Goal: Task Accomplishment & Management: Use online tool/utility

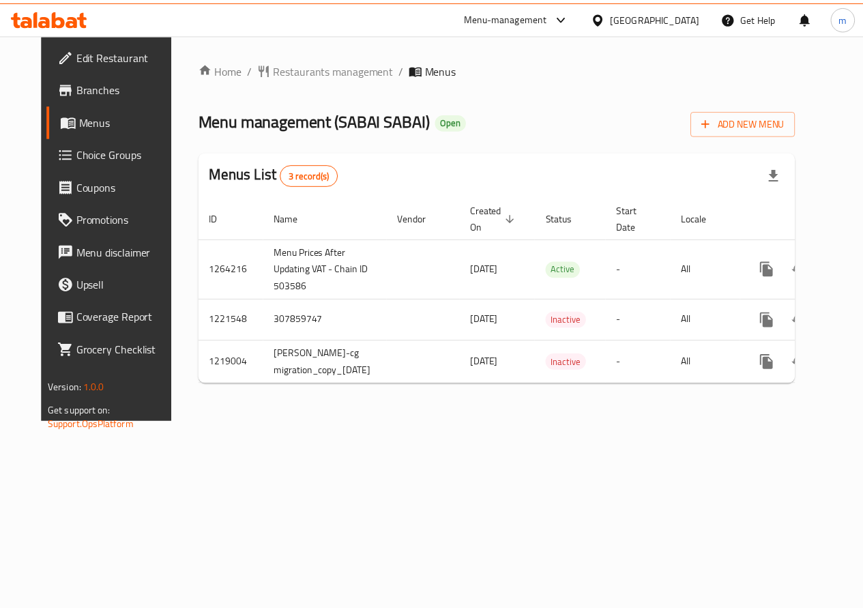
scroll to position [0, 50]
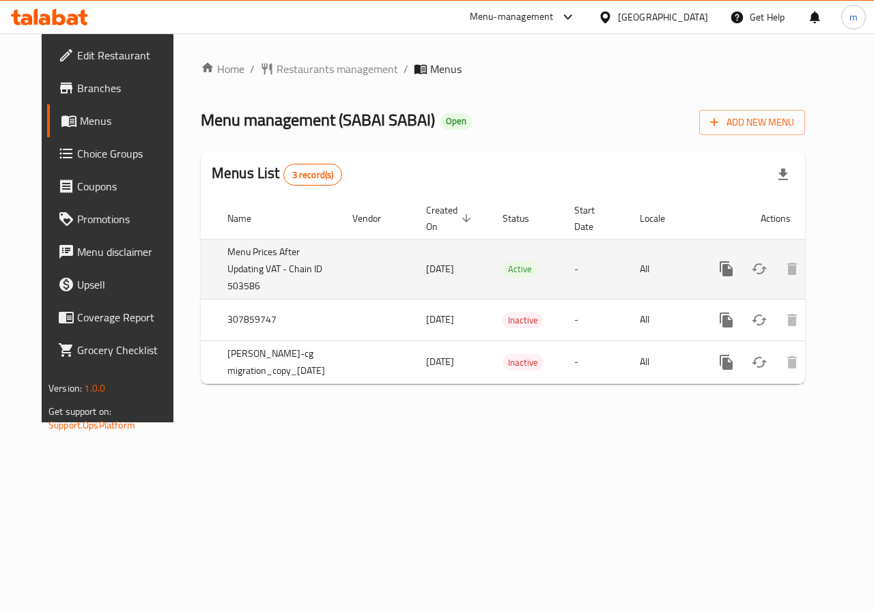
click at [816, 263] on icon "enhanced table" at bounding box center [824, 269] width 16 height 16
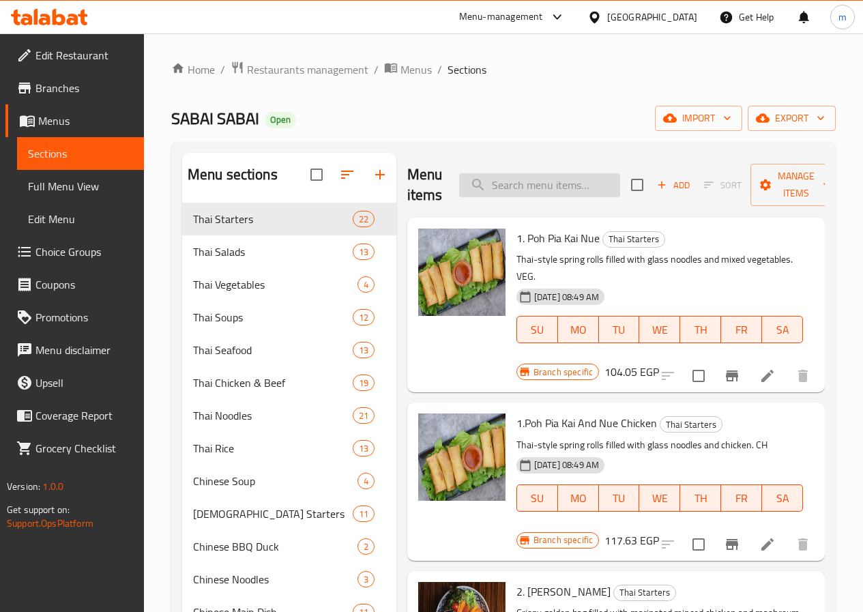
click at [519, 194] on input "search" at bounding box center [539, 185] width 161 height 24
paste input "76. Khow Pud Koong"
type input "76. Khow Pud Koong"
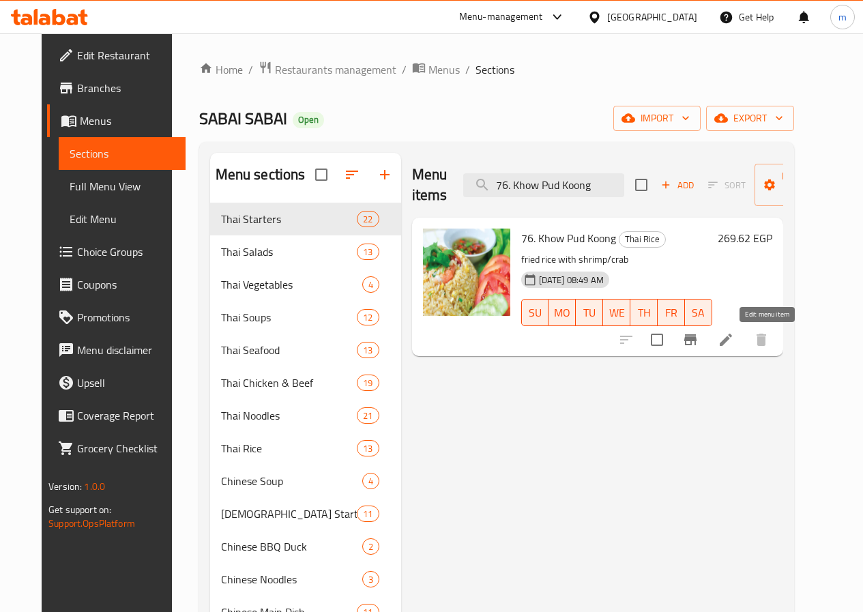
click at [734, 338] on icon at bounding box center [726, 340] width 16 height 16
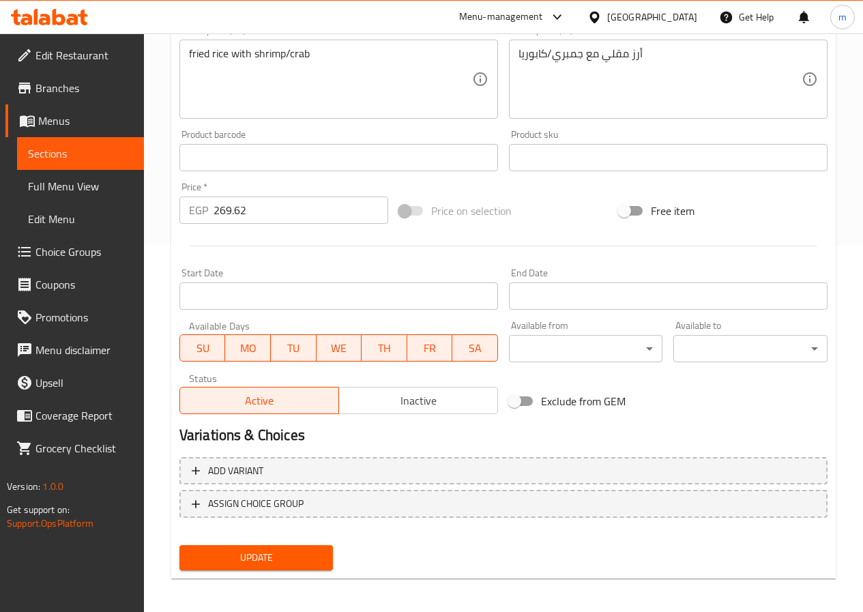
scroll to position [372, 0]
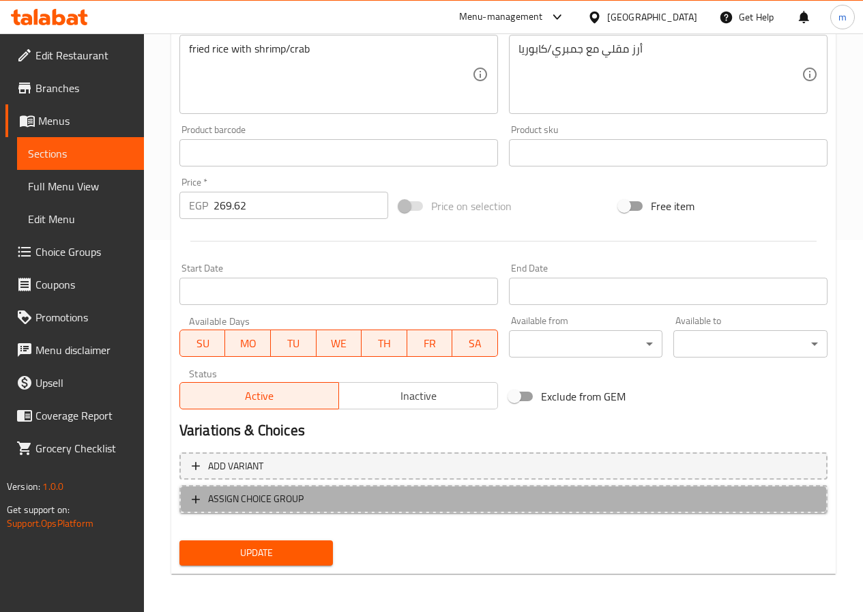
click at [566, 498] on span "ASSIGN CHOICE GROUP" at bounding box center [504, 499] width 624 height 17
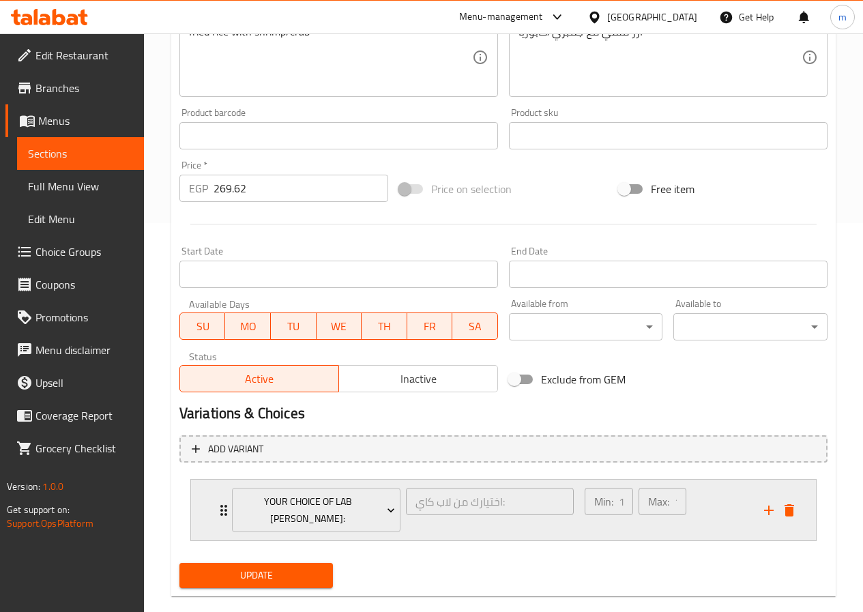
scroll to position [394, 0]
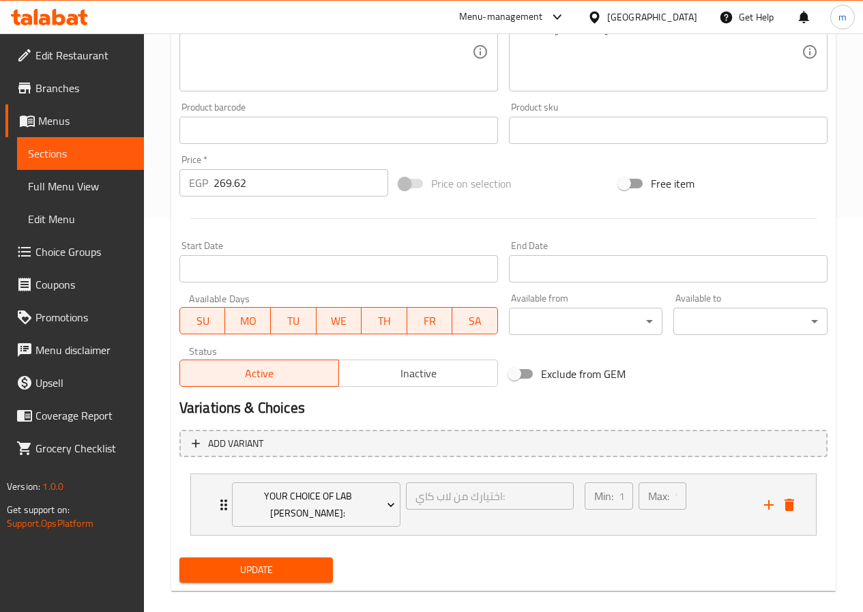
click at [721, 500] on div "Your Choice Of Lab [PERSON_NAME]: اختيارك من لاب كاي: ​ Min: 1 ​ Max: 1 ​ Chick…" at bounding box center [503, 504] width 648 height 73
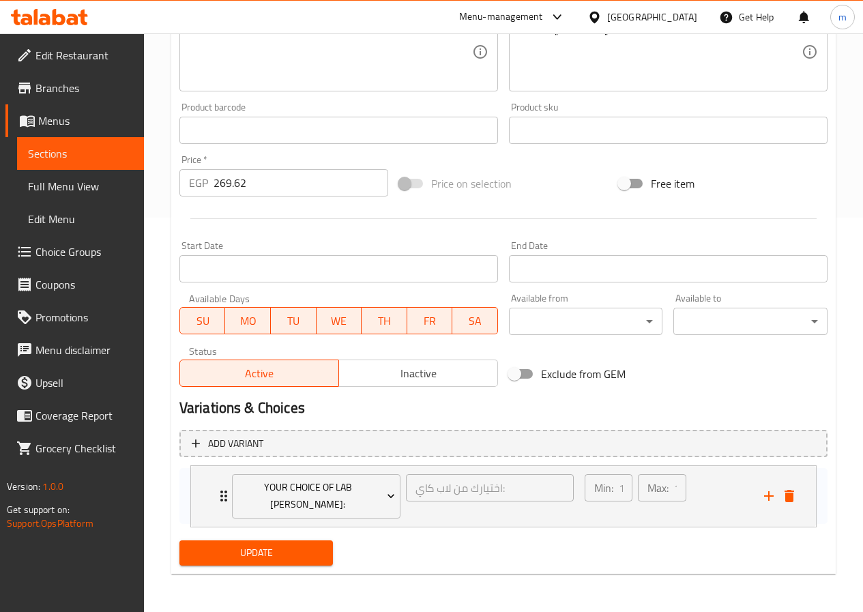
click at [721, 500] on div "Your Choice Of Lab [PERSON_NAME]: اختيارك من لاب كاي: ​ Min: 1 ​ Max: 1 ​ Chick…" at bounding box center [503, 496] width 648 height 56
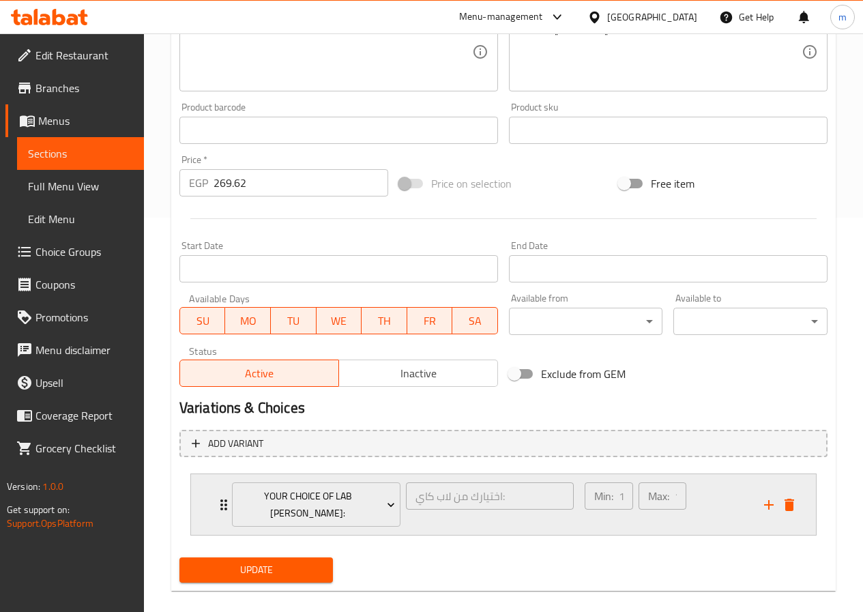
click at [616, 496] on div "Min: 1 ​" at bounding box center [609, 496] width 48 height 27
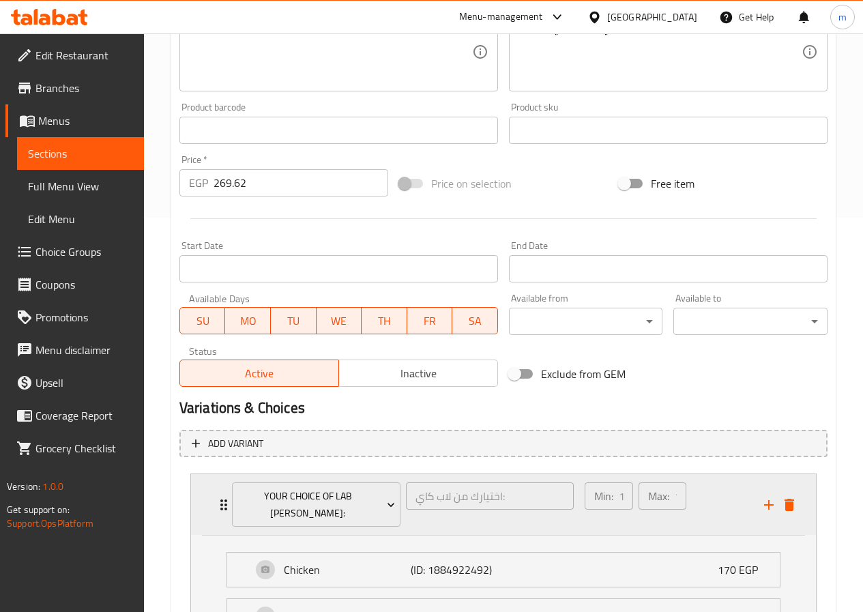
click at [616, 496] on div "Min: 1 ​" at bounding box center [609, 496] width 48 height 27
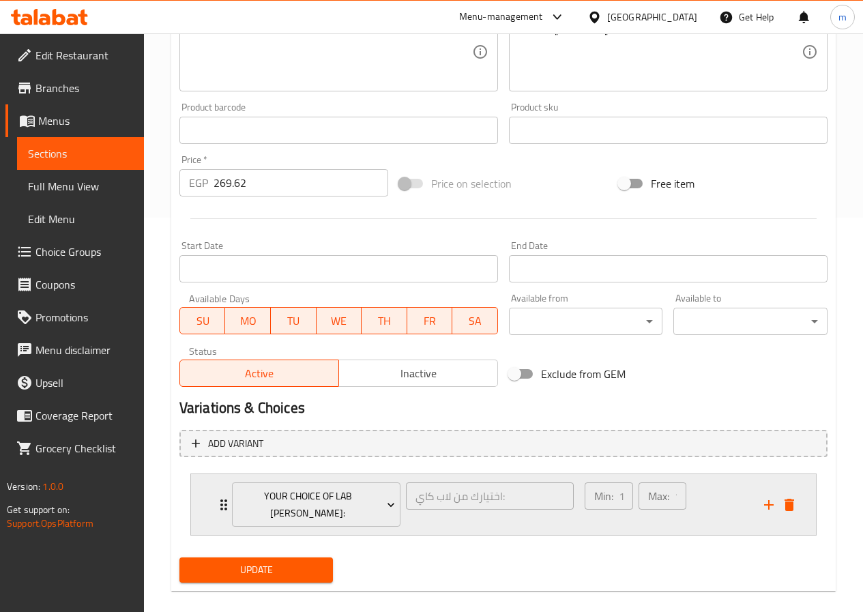
click at [667, 495] on p "Max:" at bounding box center [658, 496] width 21 height 16
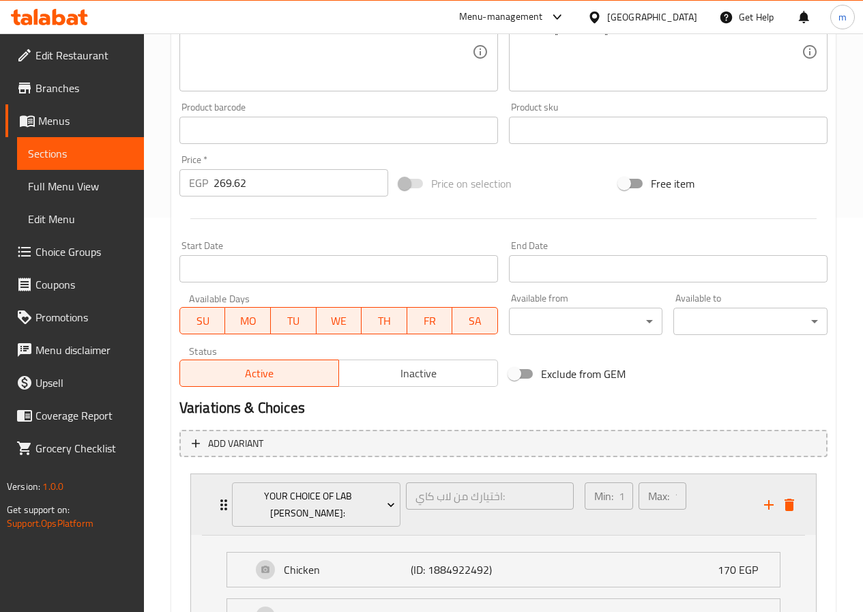
click at [696, 495] on div "Min: 1 ​ Max: 1 ​" at bounding box center [666, 504] width 179 height 61
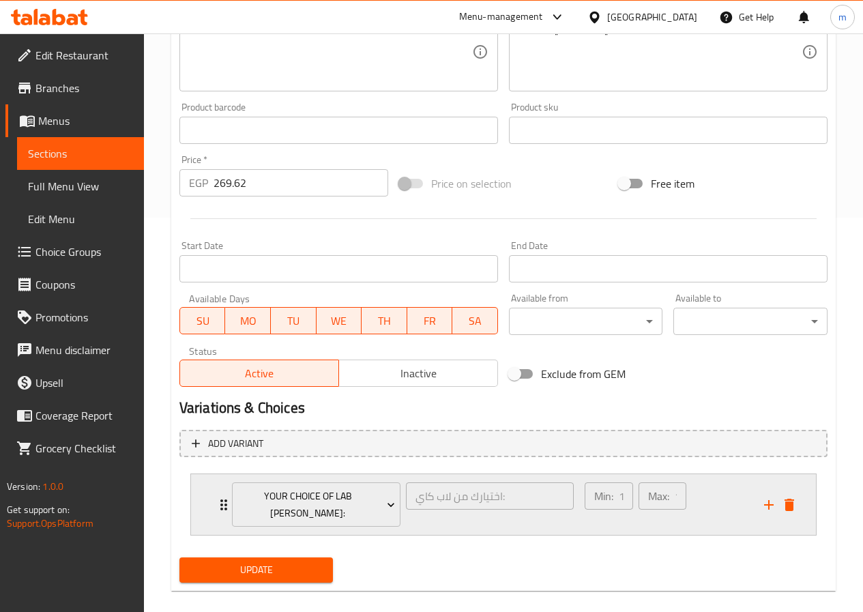
click at [696, 495] on div "Min: 1 ​ Max: 1 ​" at bounding box center [666, 504] width 179 height 61
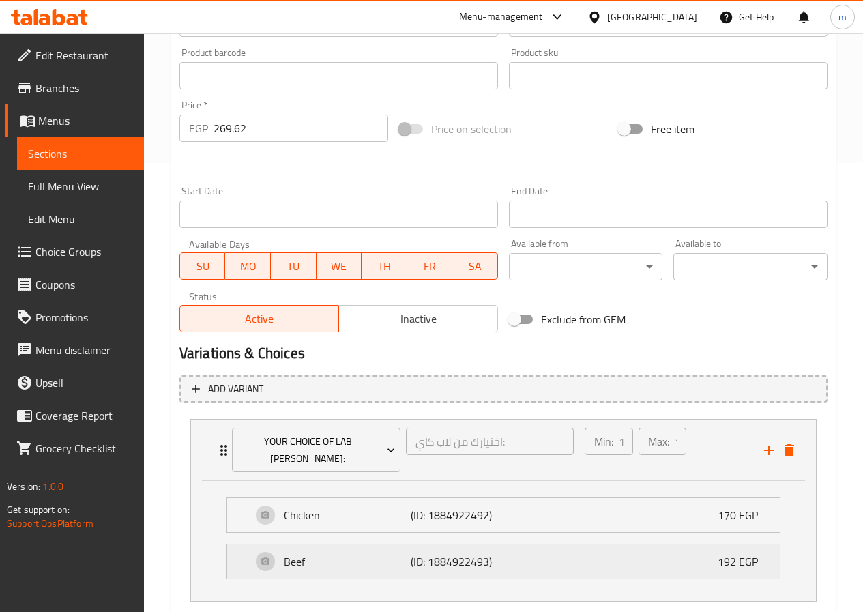
scroll to position [515, 0]
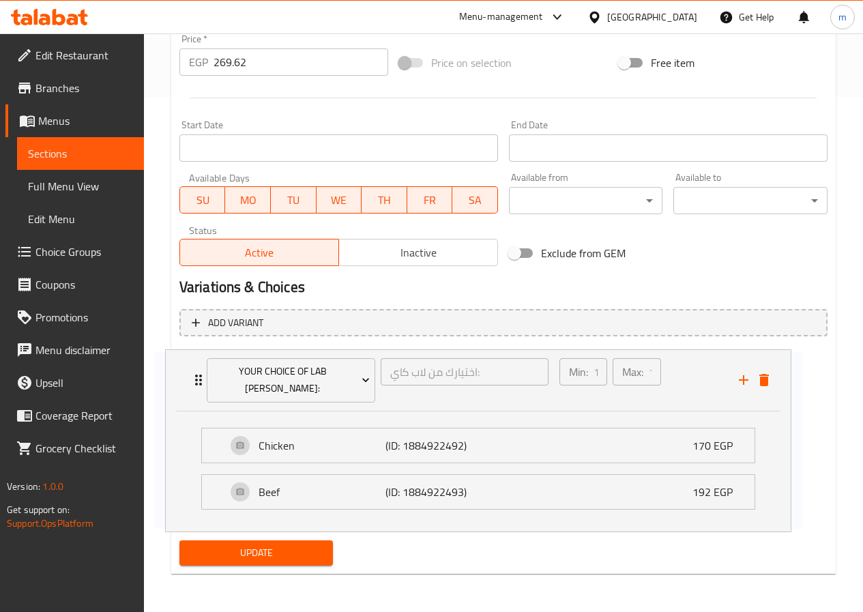
drag, startPoint x: 304, startPoint y: 479, endPoint x: 287, endPoint y: 485, distance: 17.3
click at [274, 485] on div "Your Choice Of Lab [PERSON_NAME]: اختيارك من لاب كاي: ​ Min: 1 ​ Max: 1 ​ Chick…" at bounding box center [503, 435] width 648 height 177
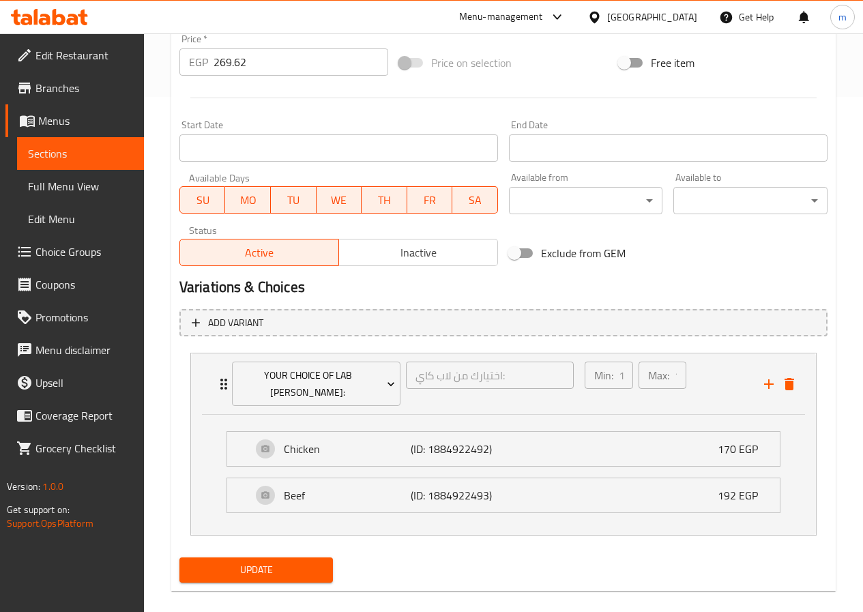
click at [649, 330] on span "Add variant" at bounding box center [504, 323] width 624 height 17
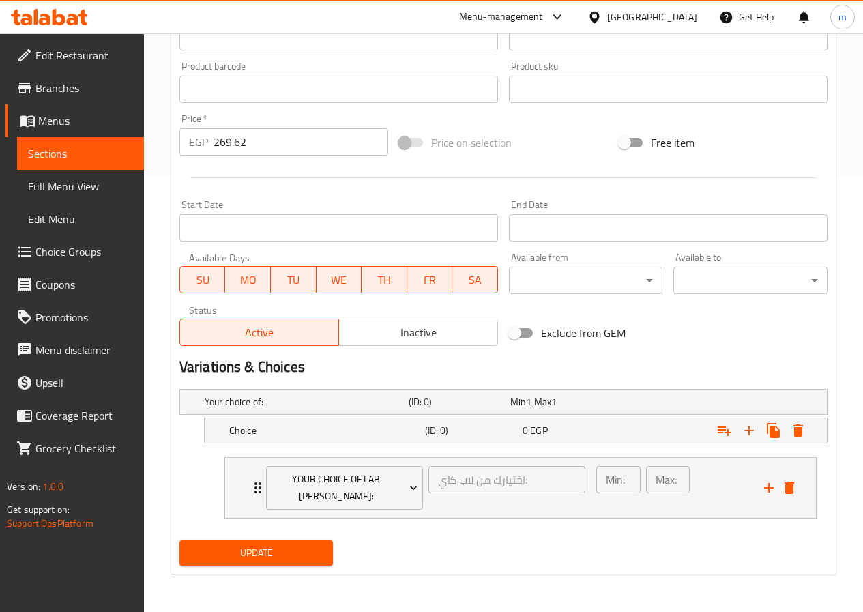
scroll to position [419, 0]
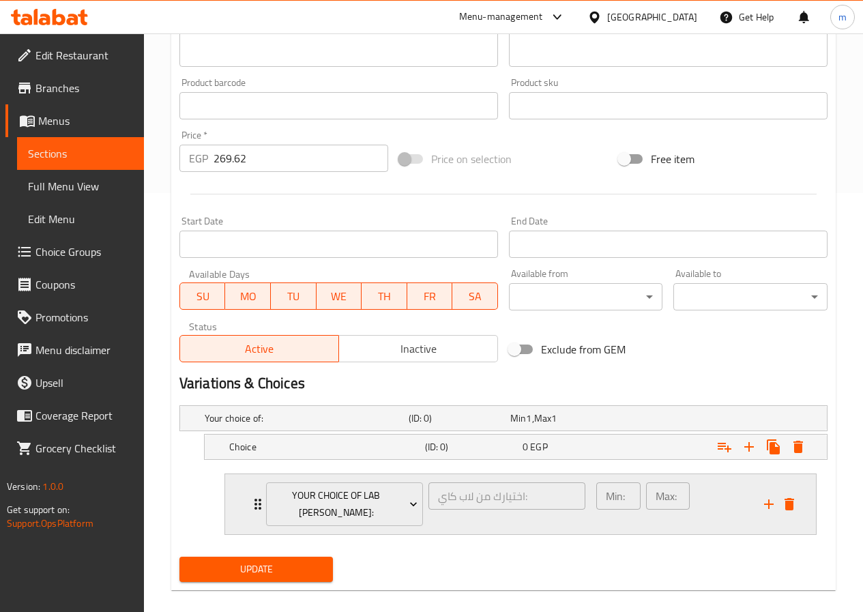
click at [723, 501] on div "Min: 1 ​ Max: 1 ​" at bounding box center [672, 504] width 168 height 61
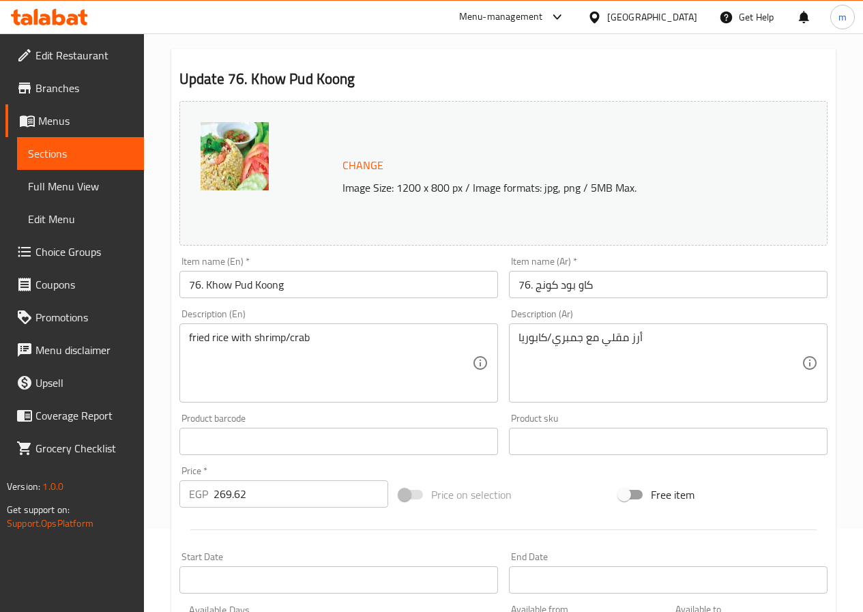
scroll to position [0, 0]
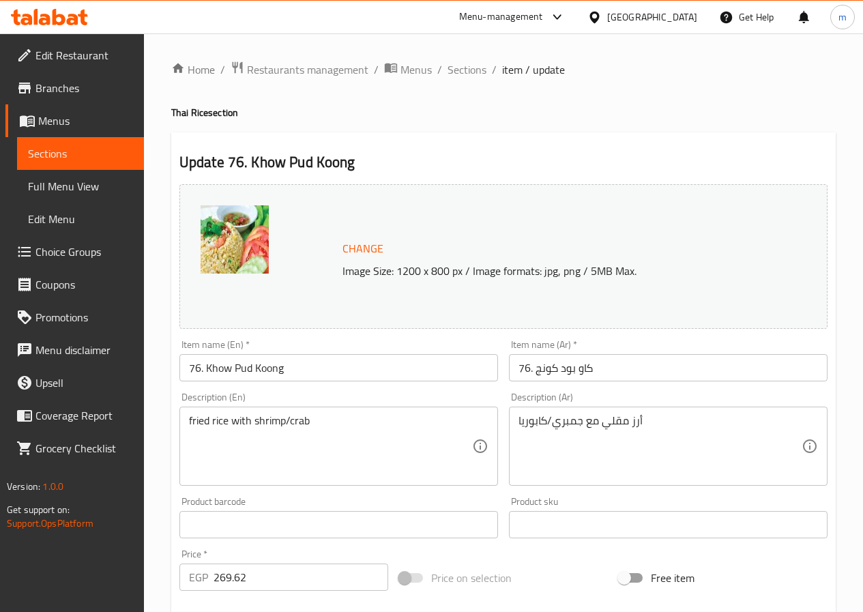
click at [320, 56] on div "Home / Restaurants management / Menus / Sections / item / update Thai Rice sect…" at bounding box center [503, 606] width 719 height 1146
click at [317, 70] on span "Restaurants management" at bounding box center [307, 69] width 121 height 16
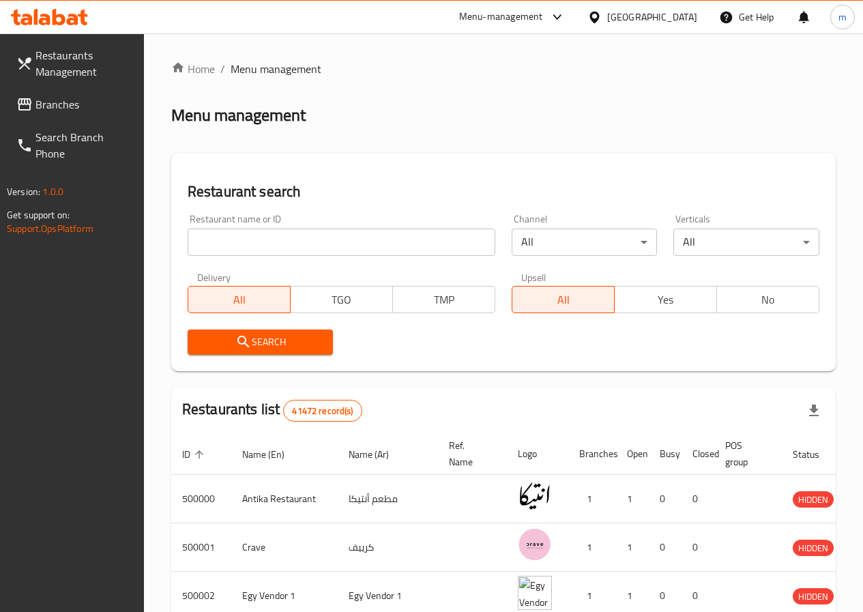
click at [94, 105] on span "Branches" at bounding box center [84, 104] width 98 height 16
